Goal: Task Accomplishment & Management: Manage account settings

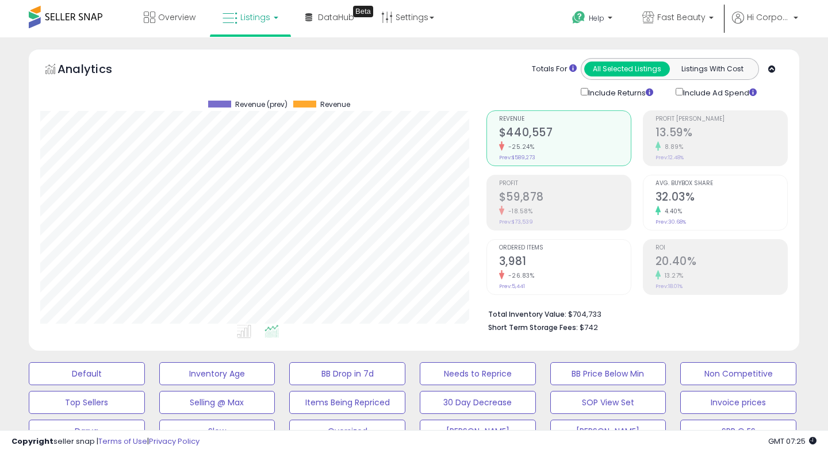
scroll to position [236, 446]
click at [538, 206] on div "-18.58%" at bounding box center [565, 211] width 132 height 11
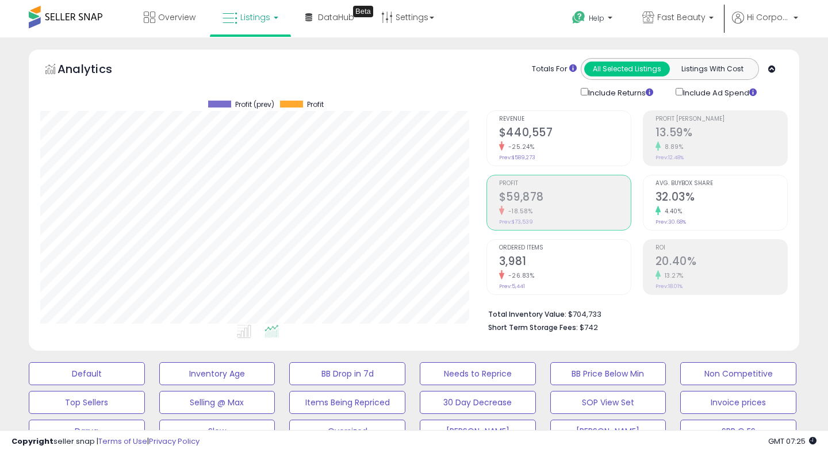
click at [691, 270] on div "13.27%" at bounding box center [722, 275] width 132 height 11
click at [526, 212] on small "-18.58%" at bounding box center [518, 211] width 29 height 9
click at [657, 17] on p "Fast Beauty" at bounding box center [677, 19] width 71 height 14
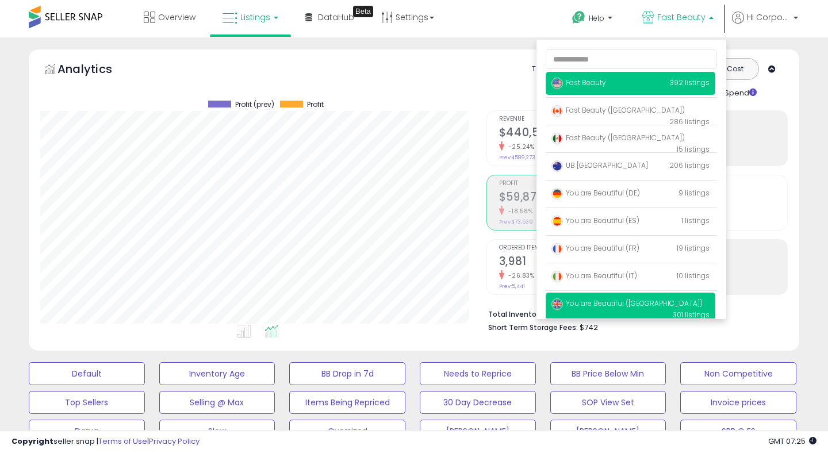
click at [591, 305] on span "You are Beautiful ([GEOGRAPHIC_DATA])" at bounding box center [626, 303] width 151 height 10
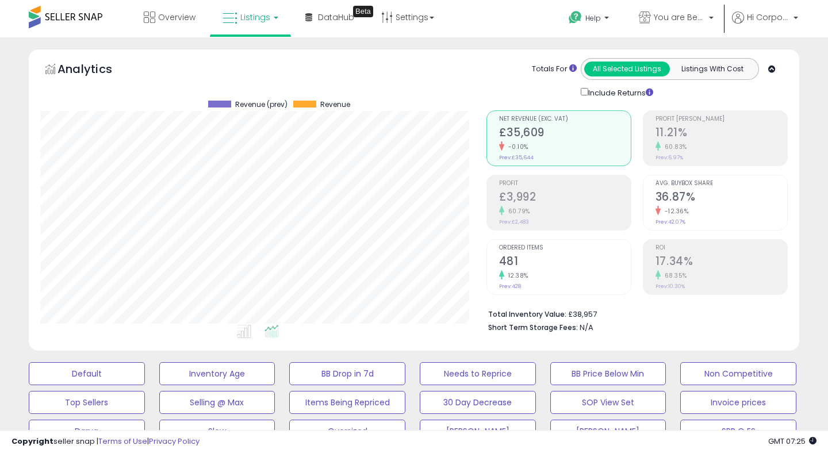
scroll to position [236, 446]
